Goal: Information Seeking & Learning: Check status

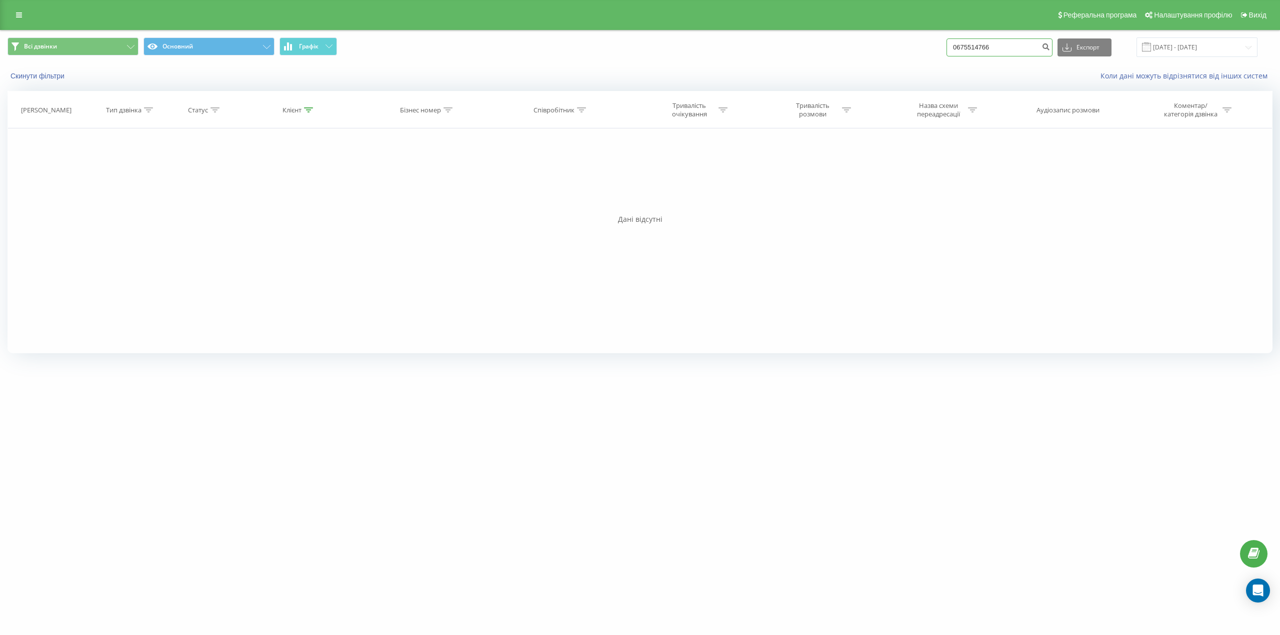
drag, startPoint x: 1000, startPoint y: 46, endPoint x: 944, endPoint y: 34, distance: 57.7
click at [944, 34] on div "Всі дзвінки Основний Графік 0675514766 Експорт .csv .xls .xlsx [DATE] - [DATE]" at bounding box center [639, 46] width 1279 height 33
paste input "[PHONE_NUMBER]"
click at [1001, 45] on input "[PHONE_NUMBER]" at bounding box center [999, 47] width 106 height 18
click at [991, 48] on input "[PHONE_NUMBER]" at bounding box center [999, 47] width 106 height 18
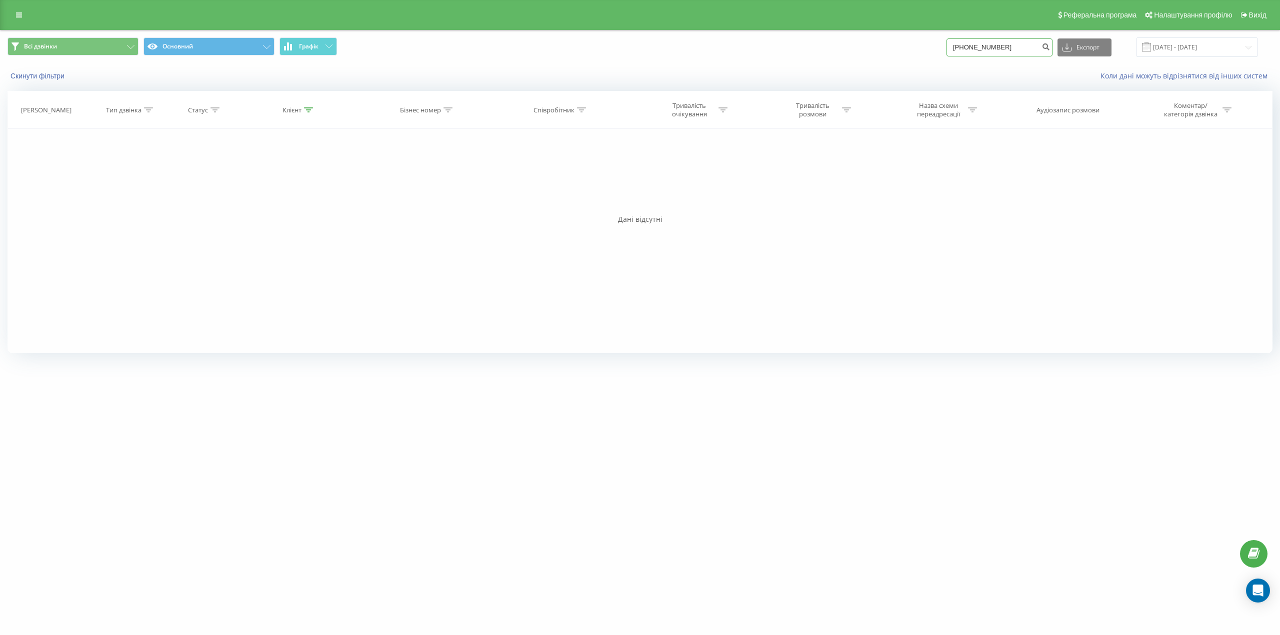
click at [978, 46] on input "[PHONE_NUMBER]" at bounding box center [999, 47] width 106 height 18
click at [969, 46] on input "0(503076404" at bounding box center [999, 47] width 106 height 18
type input "0503076404"
click at [1050, 48] on icon "submit" at bounding box center [1045, 45] width 8 height 6
